Goal: Transaction & Acquisition: Purchase product/service

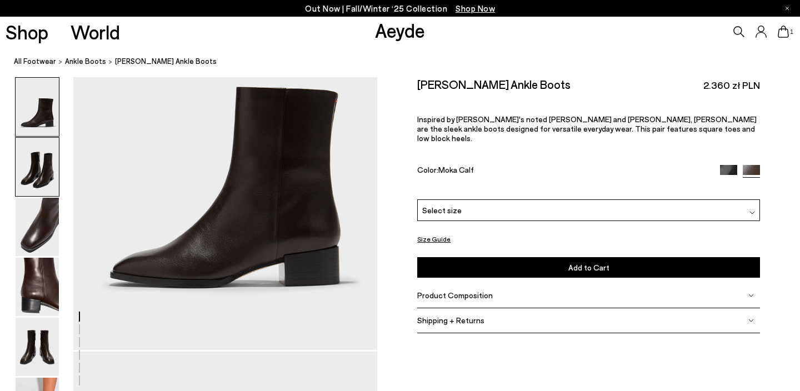
click at [31, 179] on img at bounding box center [37, 167] width 43 height 58
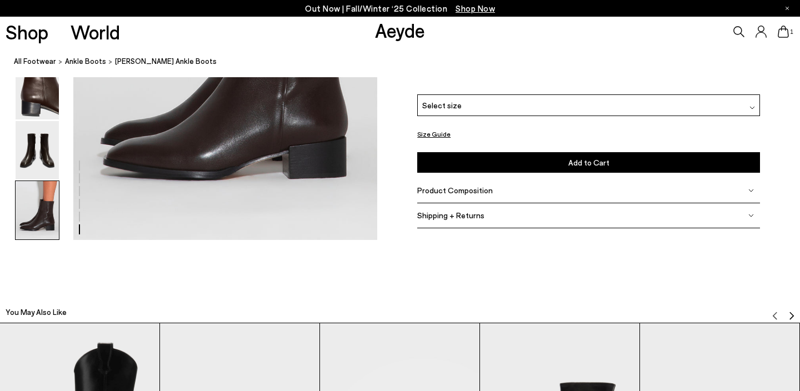
scroll to position [2177, 0]
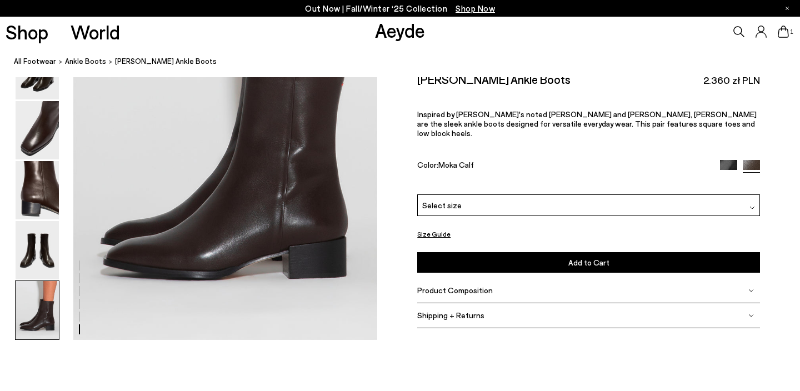
click at [440, 229] on button "Size Guide" at bounding box center [433, 234] width 33 height 14
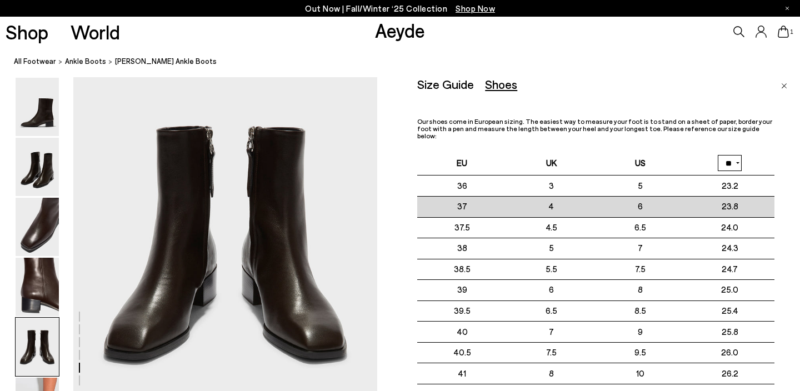
scroll to position [1564, 0]
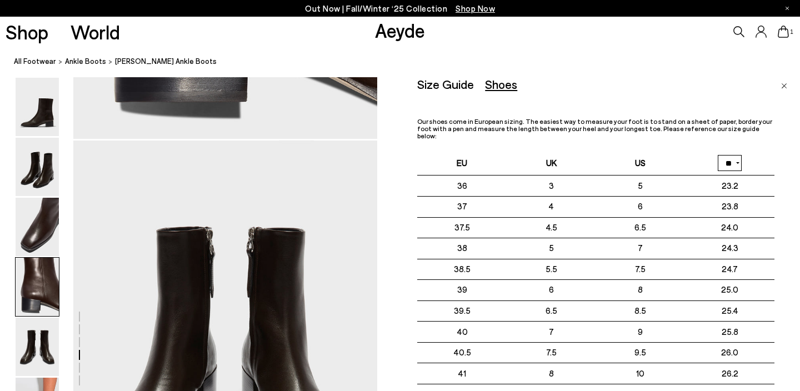
click at [732, 155] on select "** **" at bounding box center [730, 163] width 24 height 16
click at [786, 85] on img "Close" at bounding box center [784, 86] width 6 height 6
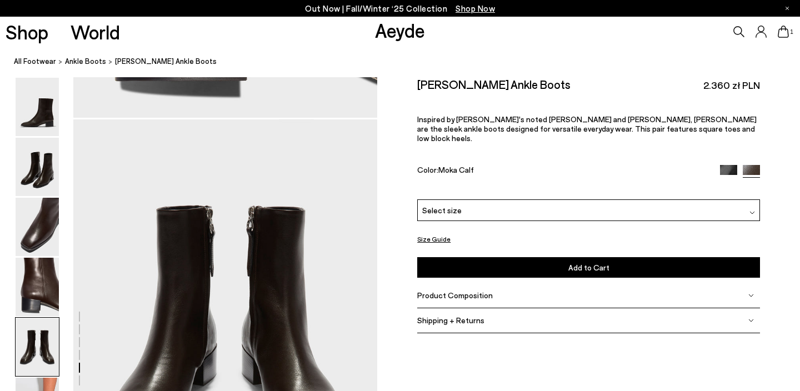
scroll to position [1618, 0]
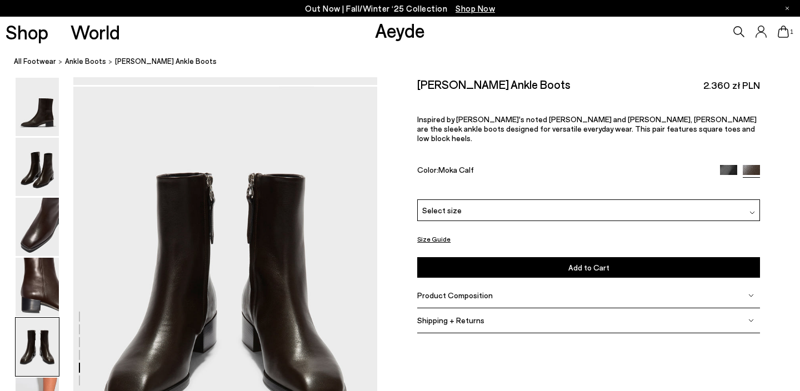
click at [472, 290] on span "Product Composition" at bounding box center [455, 294] width 76 height 9
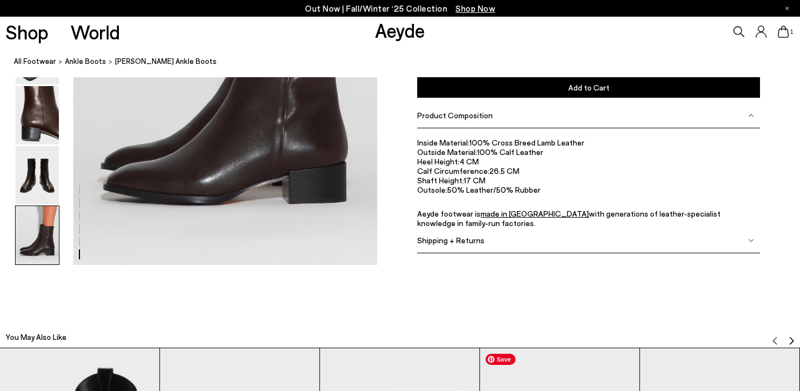
scroll to position [2250, 0]
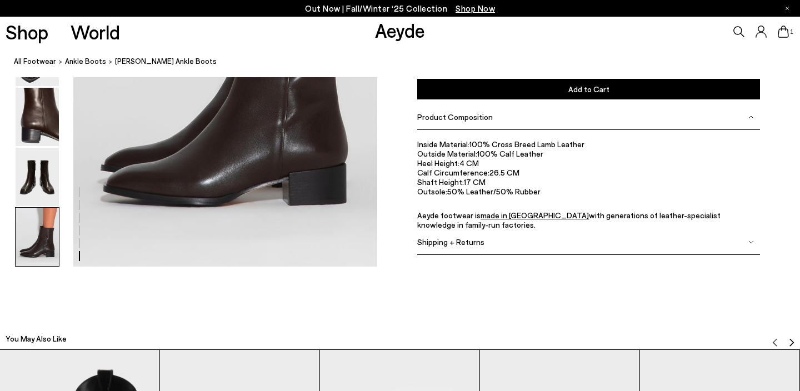
click at [461, 243] on span "Shipping + Returns" at bounding box center [450, 241] width 67 height 9
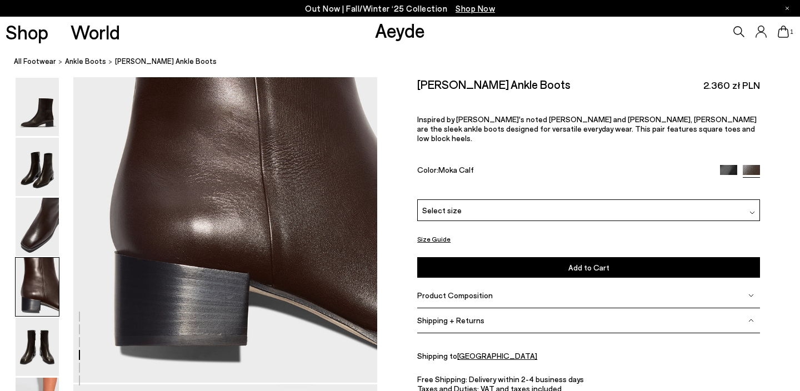
scroll to position [1188, 0]
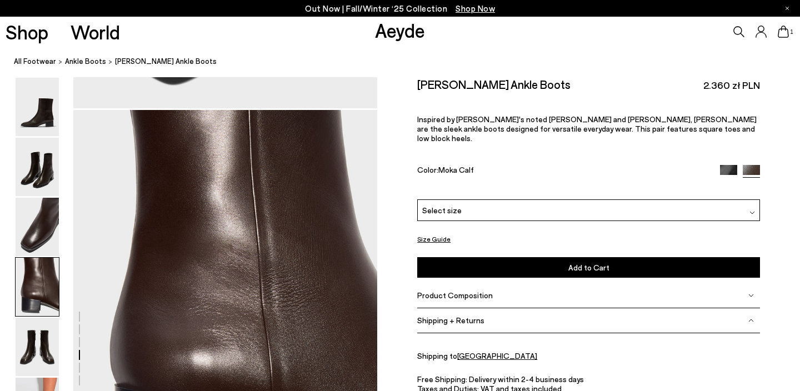
click at [784, 31] on icon at bounding box center [782, 32] width 11 height 12
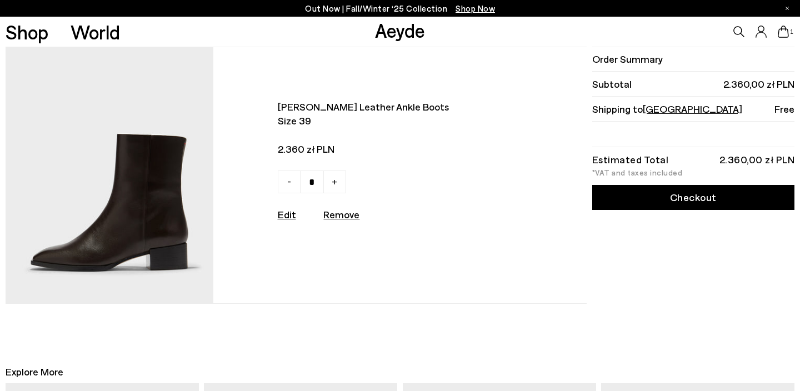
click at [689, 199] on link "Checkout" at bounding box center [693, 197] width 202 height 25
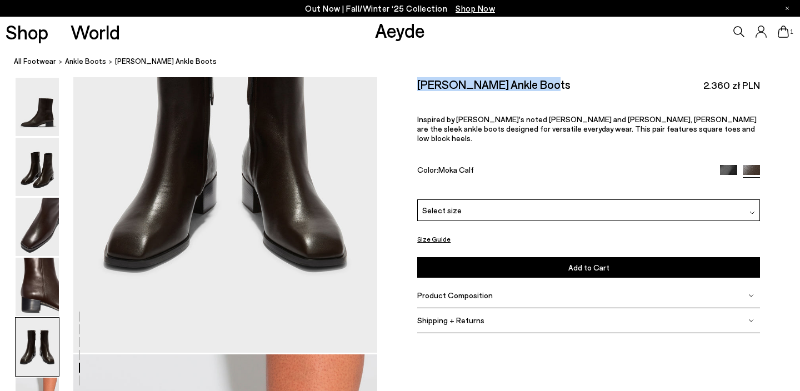
scroll to position [1703, 0]
